Goal: Transaction & Acquisition: Purchase product/service

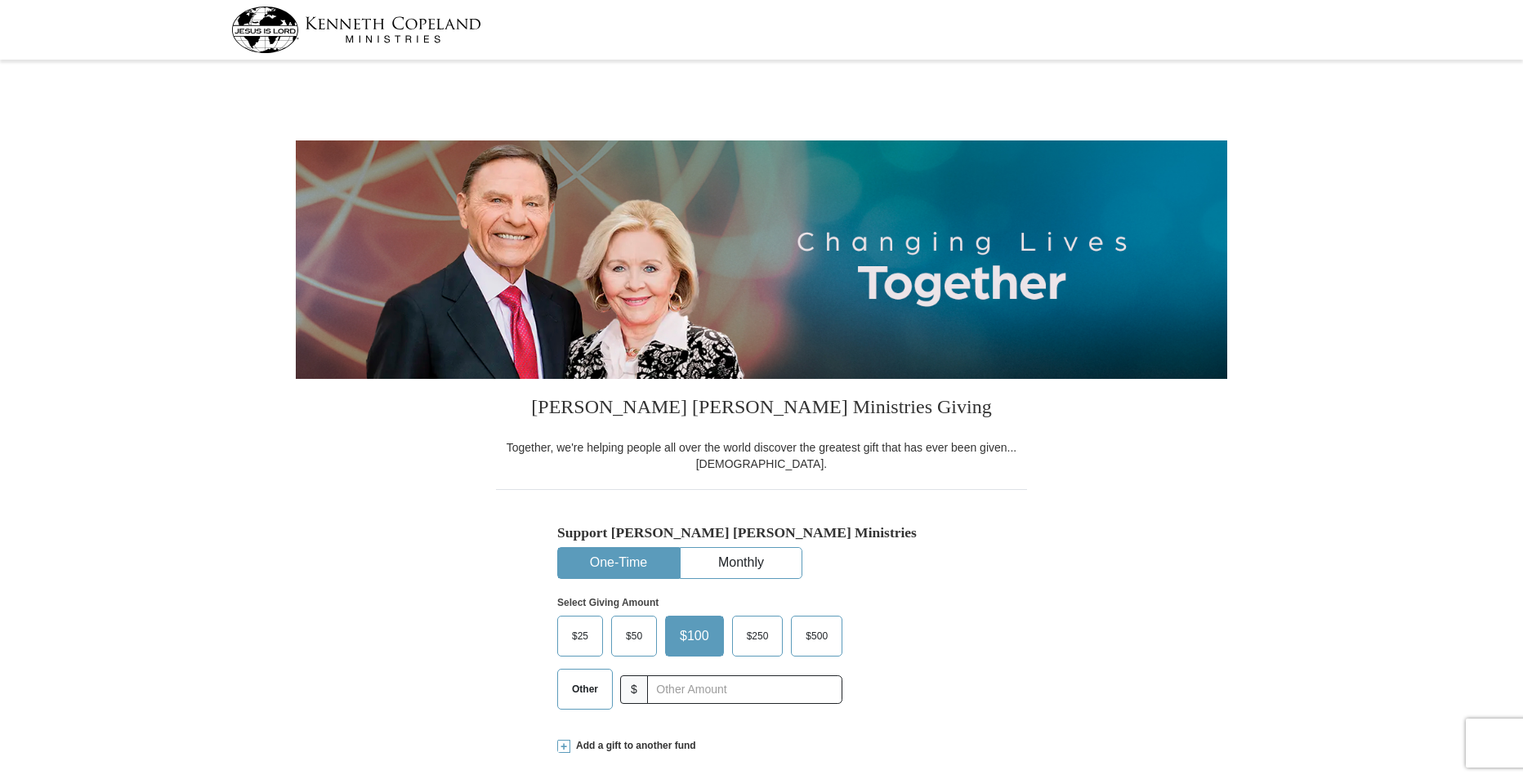
select select "GA"
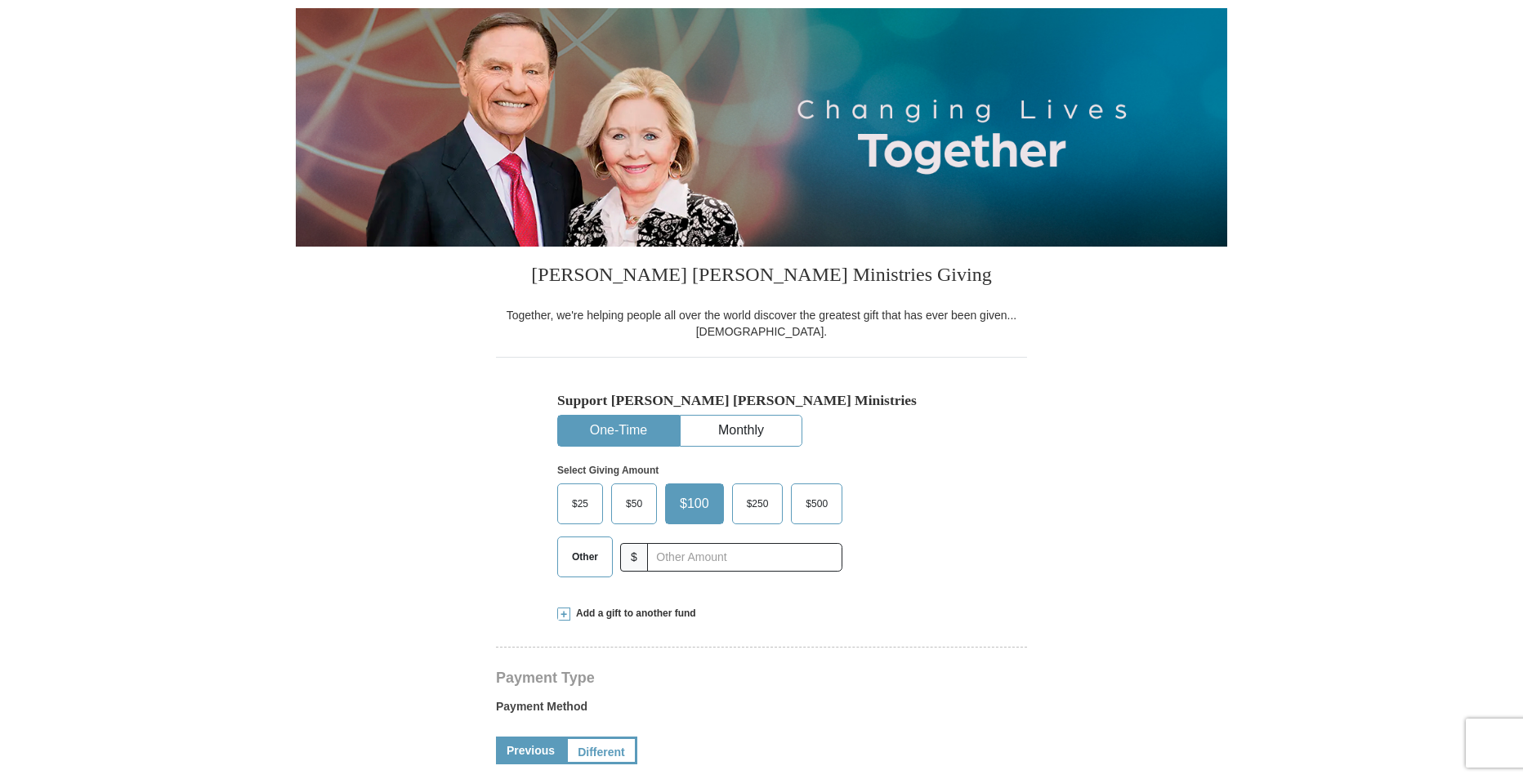
scroll to position [163, 0]
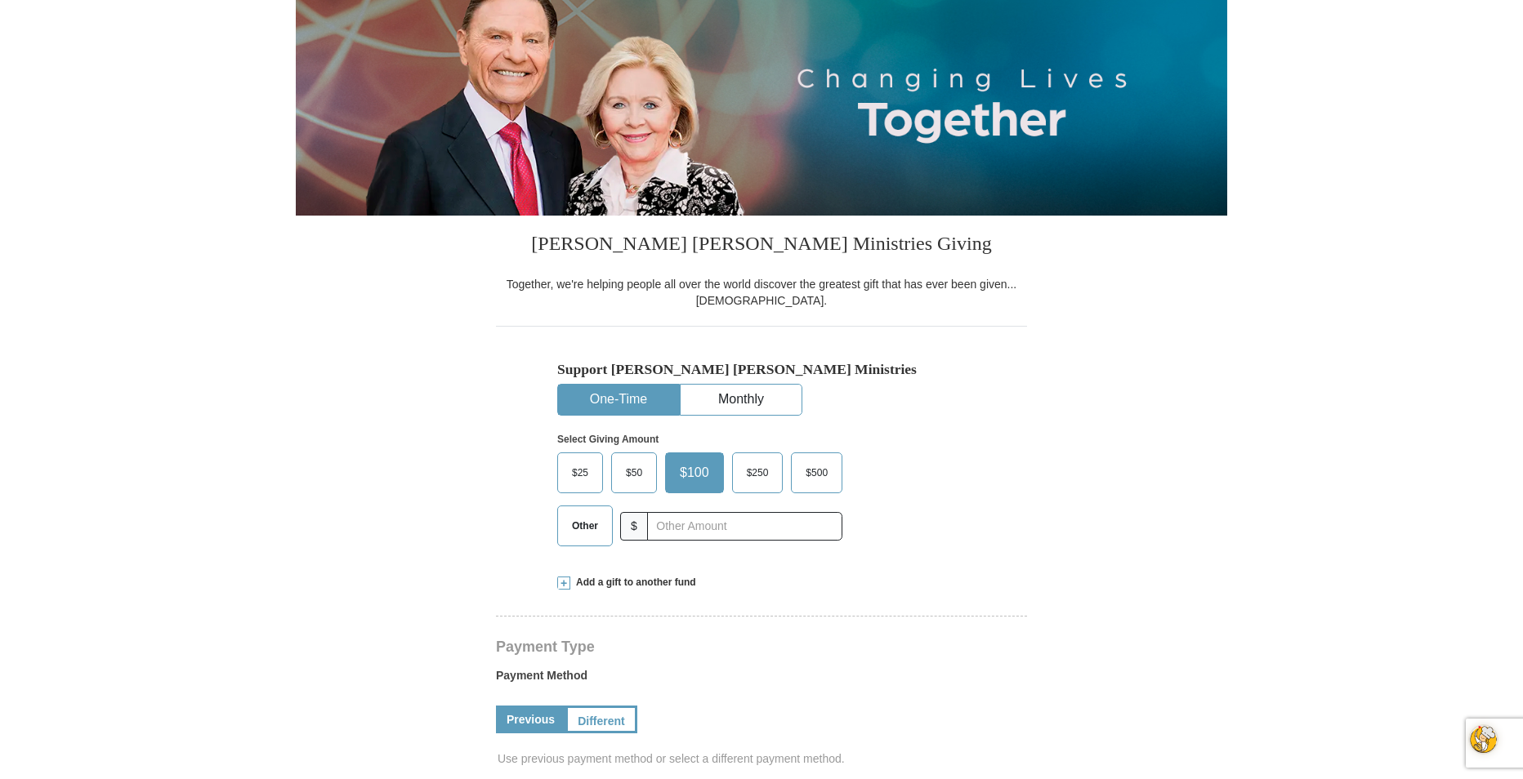
click at [580, 534] on span "Other" at bounding box center [585, 526] width 42 height 25
click at [0, 0] on input "Other" at bounding box center [0, 0] width 0 height 0
type input "95.00"
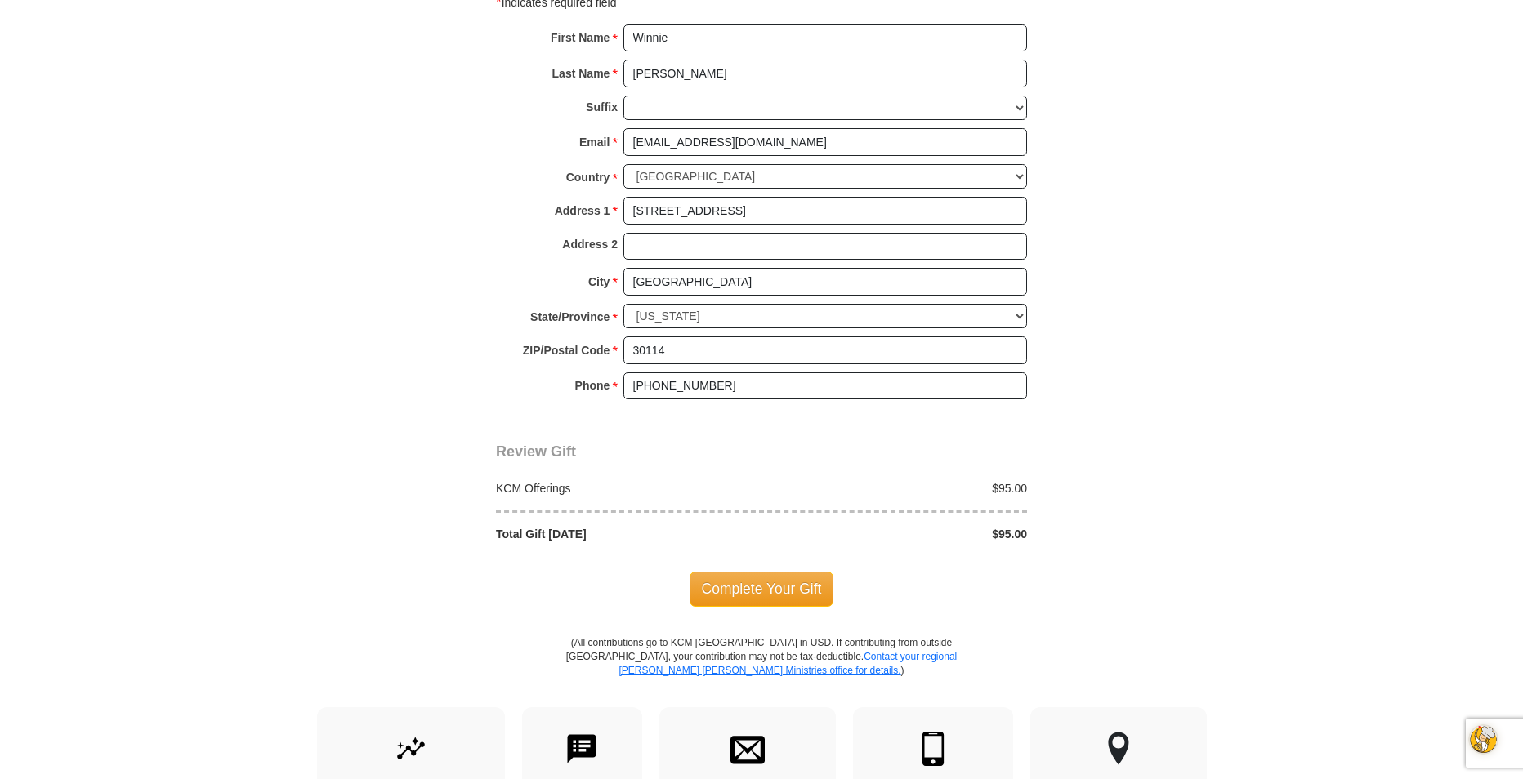
scroll to position [1144, 0]
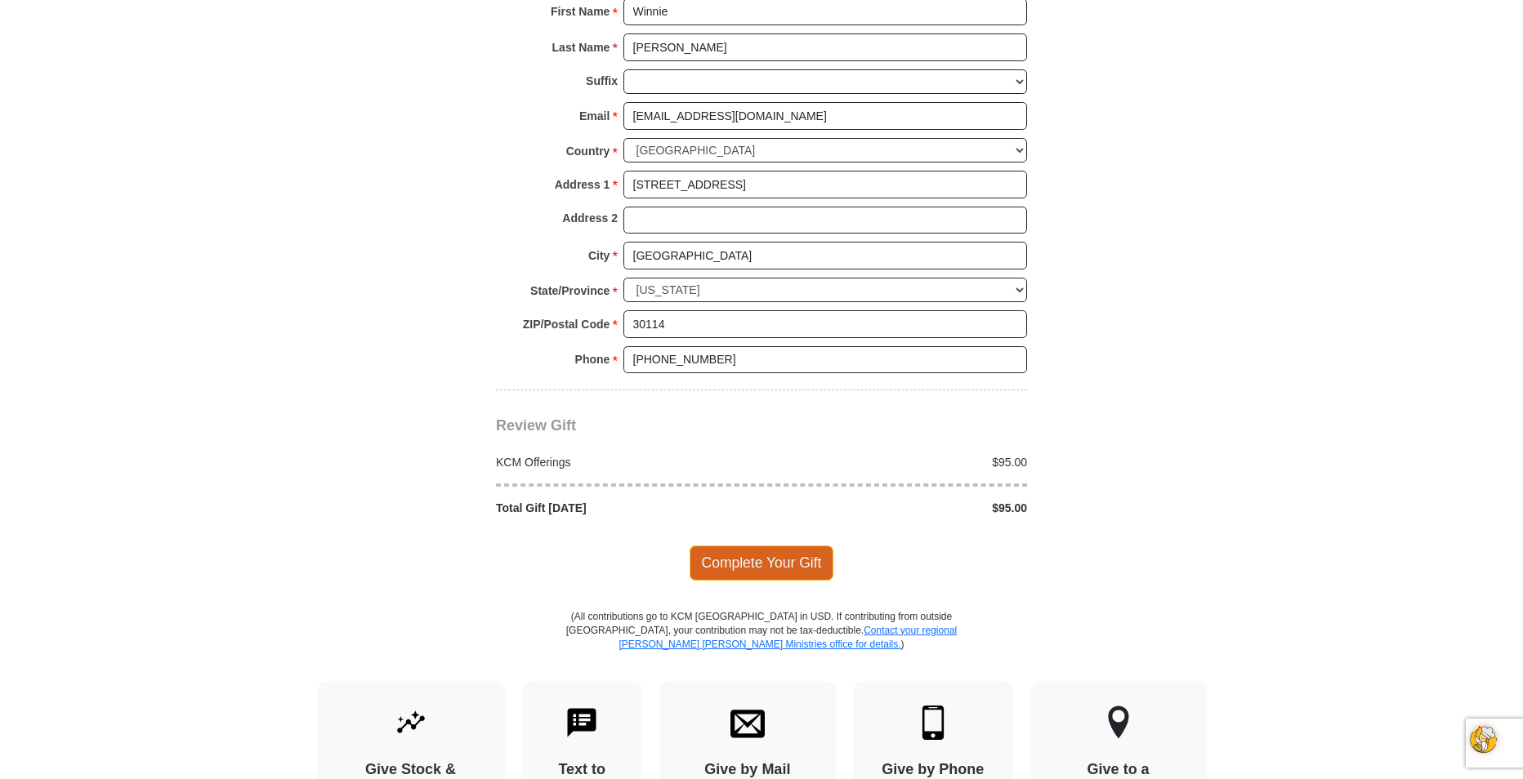
click at [750, 566] on span "Complete Your Gift" at bounding box center [762, 563] width 145 height 34
